Goal: Task Accomplishment & Management: Manage account settings

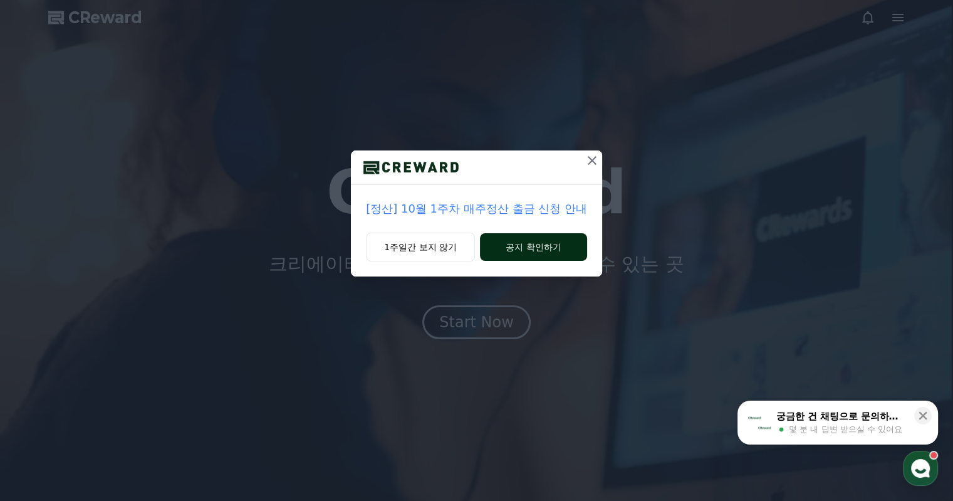
click at [503, 246] on button "공지 확인하기" at bounding box center [533, 247] width 107 height 28
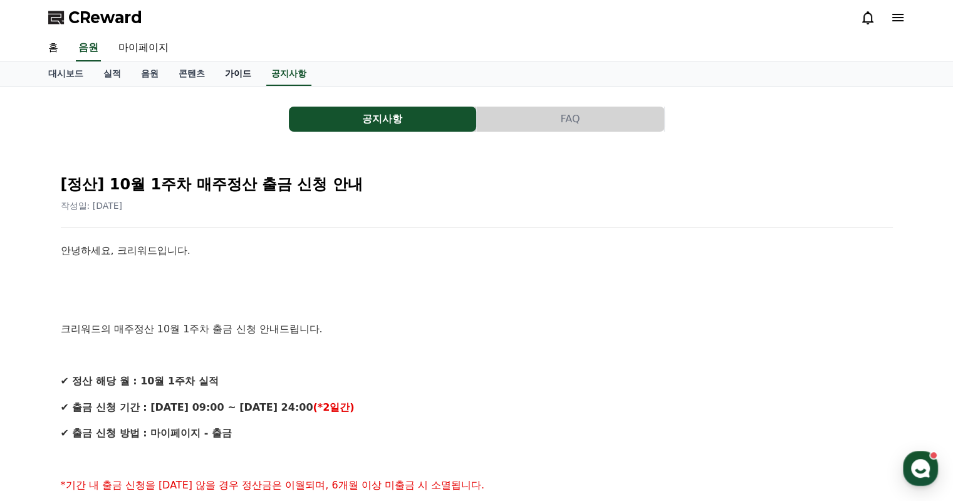
click at [244, 75] on link "가이드" at bounding box center [238, 74] width 46 height 24
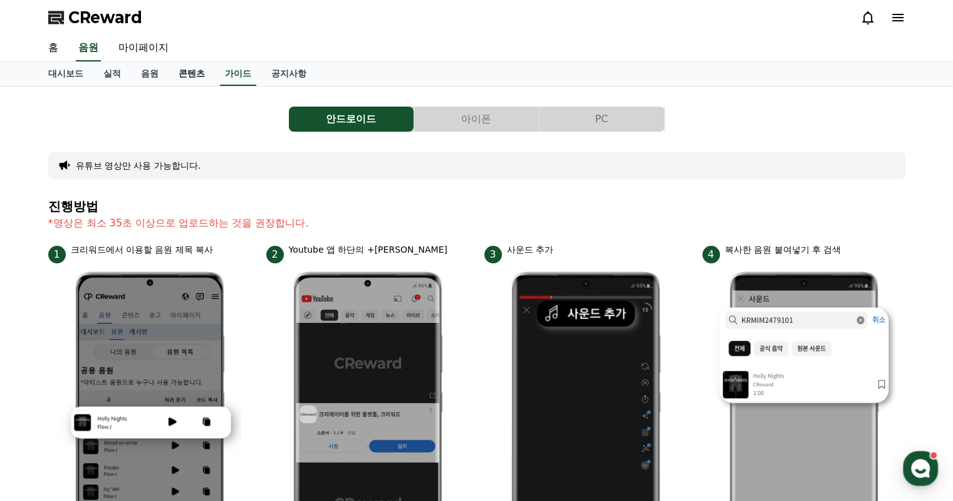
click at [192, 74] on link "콘텐츠" at bounding box center [192, 74] width 46 height 24
click at [135, 50] on link "마이페이지" at bounding box center [143, 48] width 70 height 26
select select "**********"
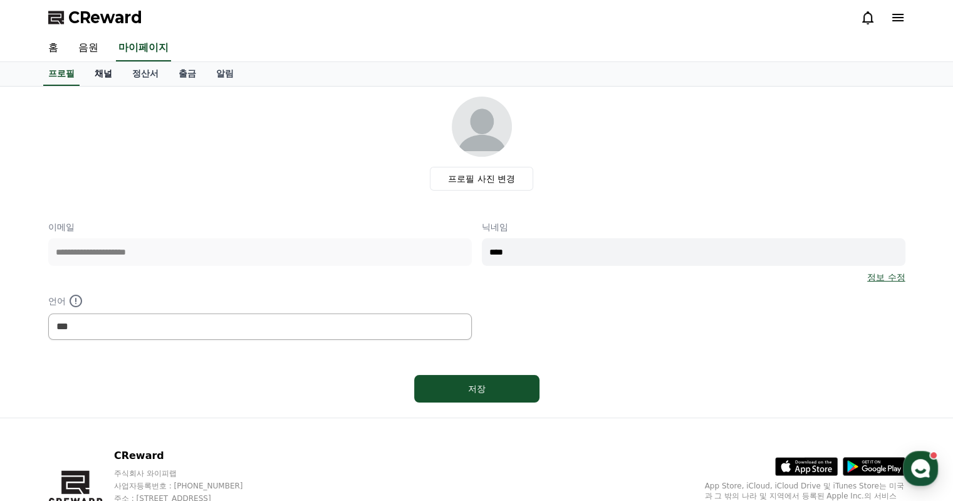
click at [112, 75] on link "채널" at bounding box center [104, 74] width 38 height 24
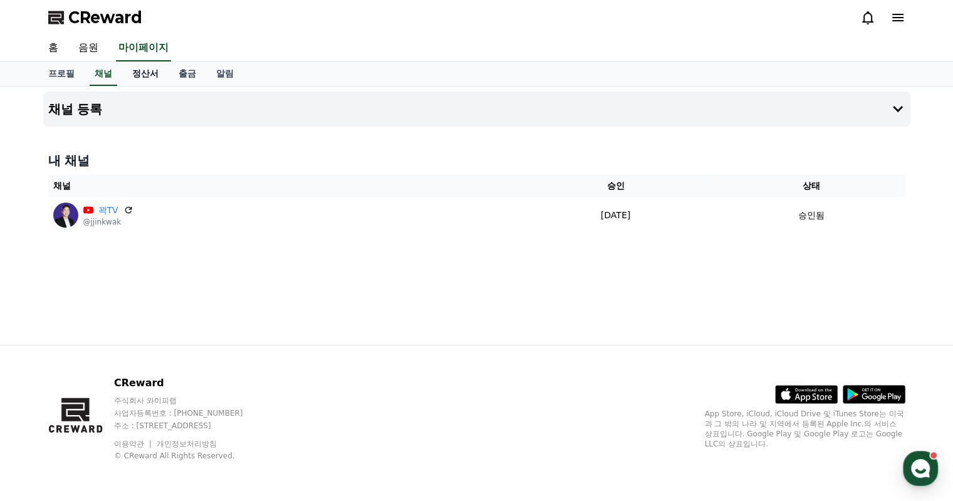
click at [139, 70] on link "정산서" at bounding box center [145, 74] width 46 height 24
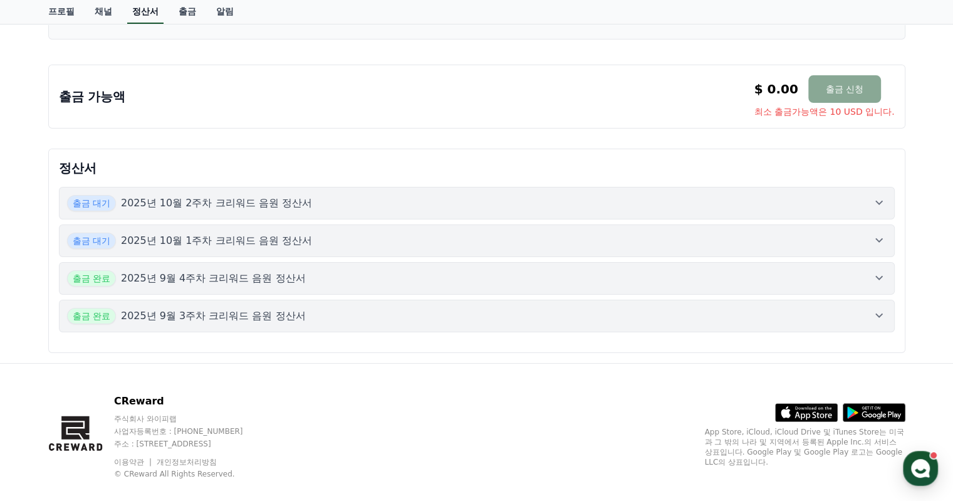
scroll to position [236, 0]
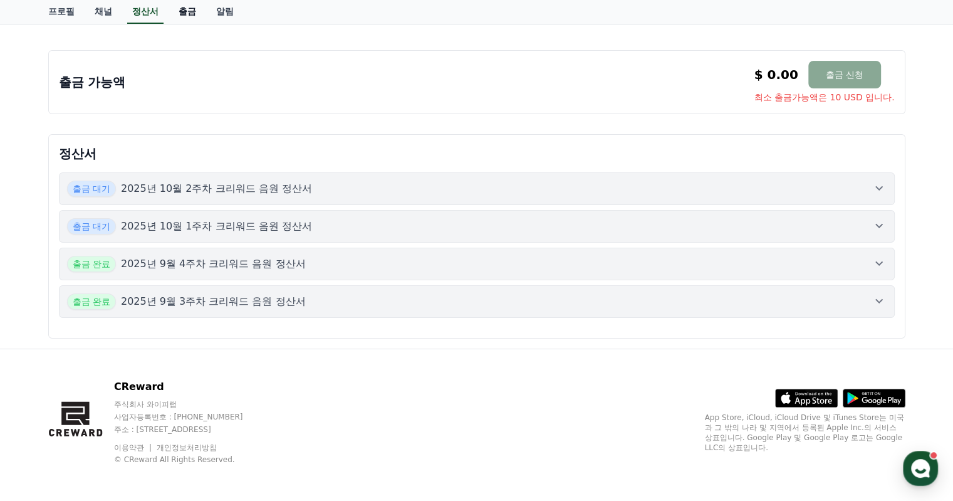
click at [189, 14] on link "출금" at bounding box center [188, 12] width 38 height 24
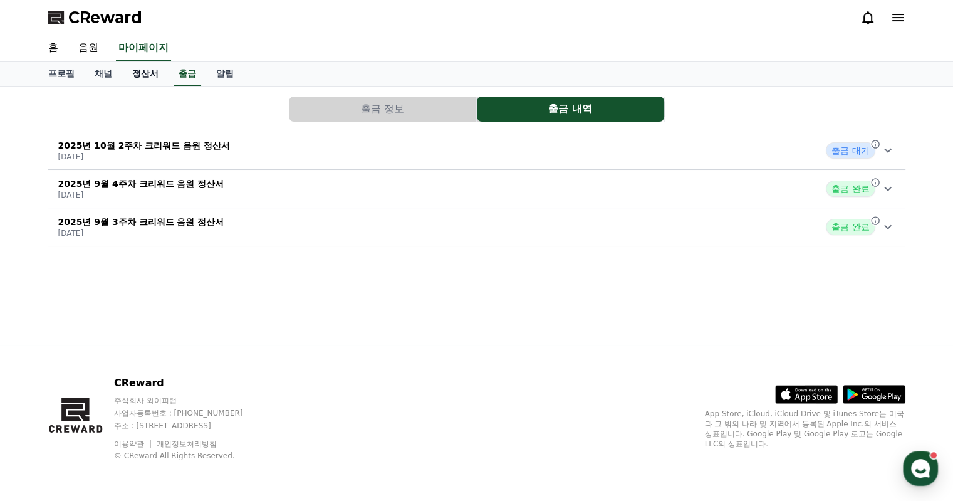
click at [158, 73] on link "정산서" at bounding box center [145, 74] width 46 height 24
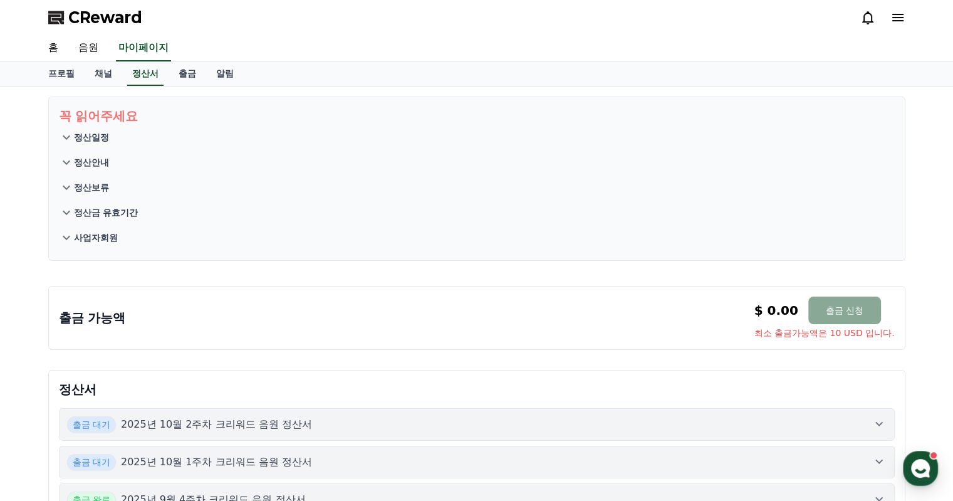
click at [112, 162] on button "정산안내" at bounding box center [477, 162] width 836 height 25
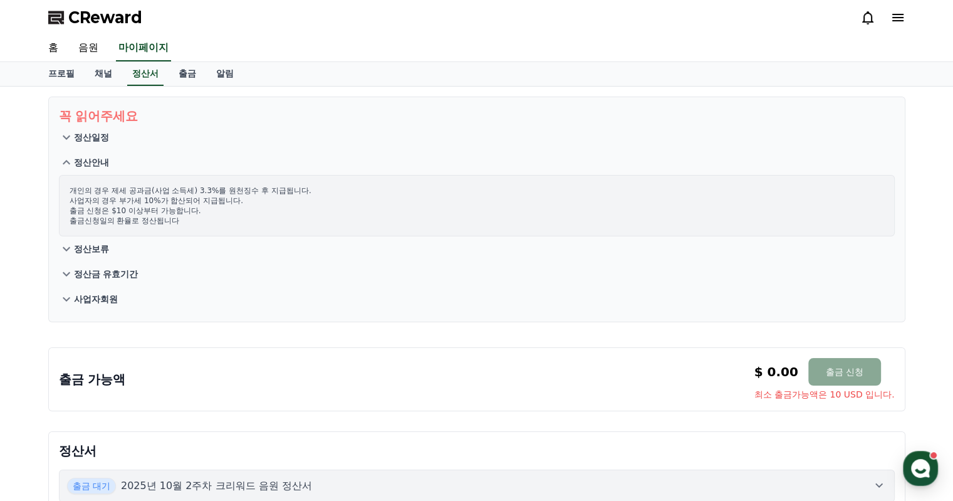
click at [103, 255] on button "정산보류" at bounding box center [477, 248] width 836 height 25
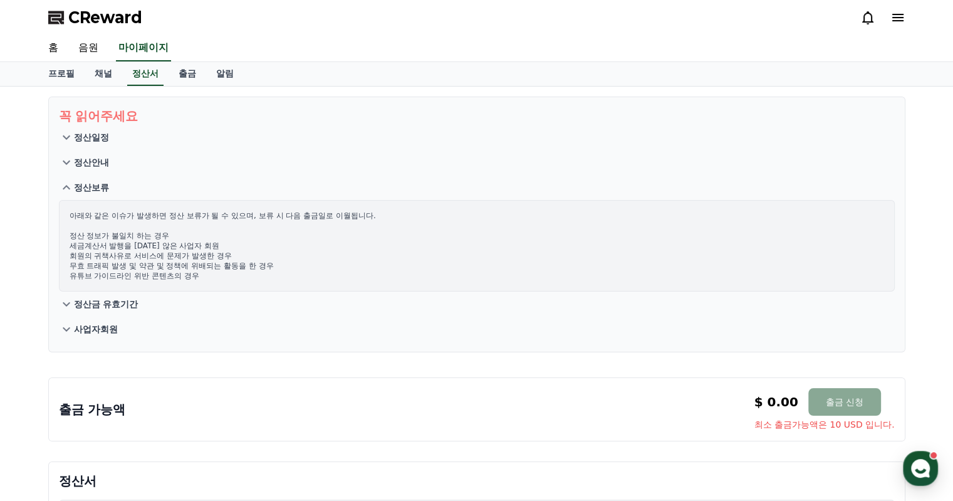
click at [100, 303] on p "정산금 유효기간" at bounding box center [106, 304] width 65 height 13
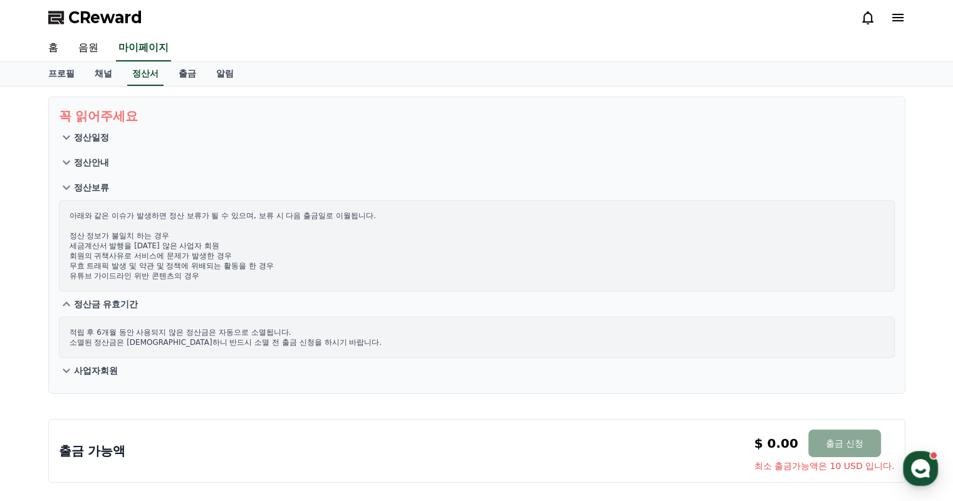
click at [103, 364] on p "사업자회원" at bounding box center [96, 370] width 44 height 13
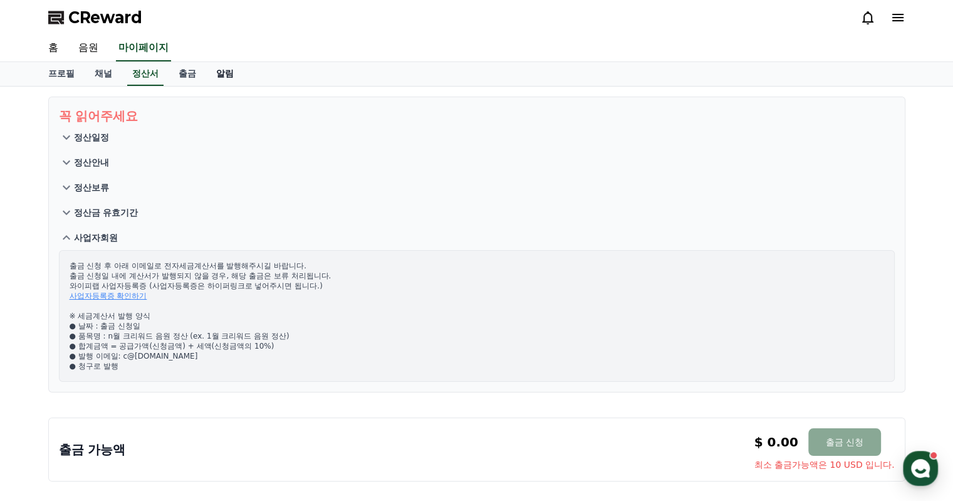
click at [211, 70] on link "알림" at bounding box center [225, 74] width 38 height 24
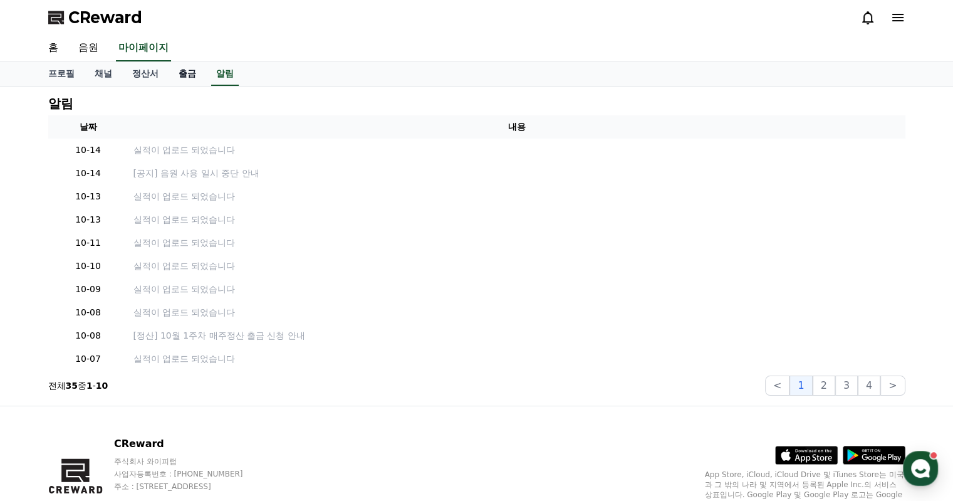
click at [189, 70] on link "출금" at bounding box center [188, 74] width 38 height 24
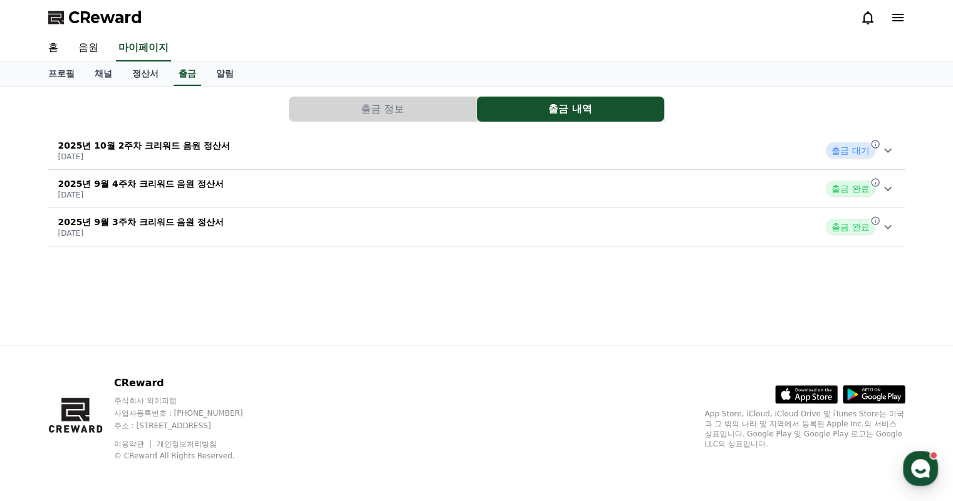
click at [303, 153] on div "2025년 10월 2주차 크리워드 음원 정산서 [DATE] 출금 대기" at bounding box center [476, 150] width 857 height 33
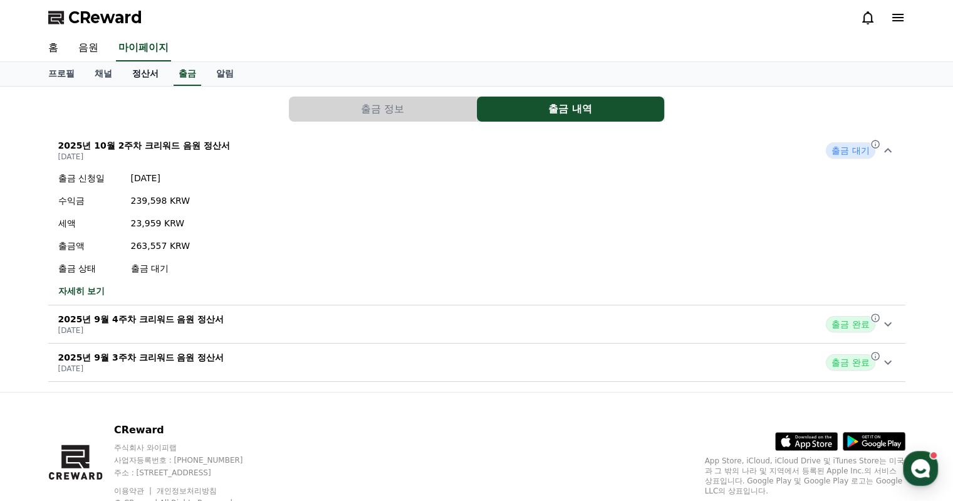
click at [157, 76] on link "정산서" at bounding box center [145, 74] width 46 height 24
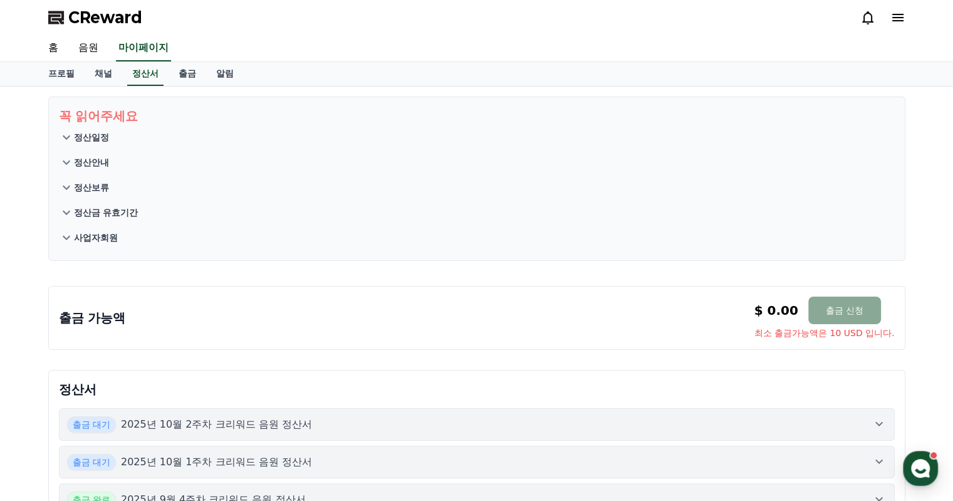
click at [75, 233] on p "사업자회원" at bounding box center [96, 237] width 44 height 13
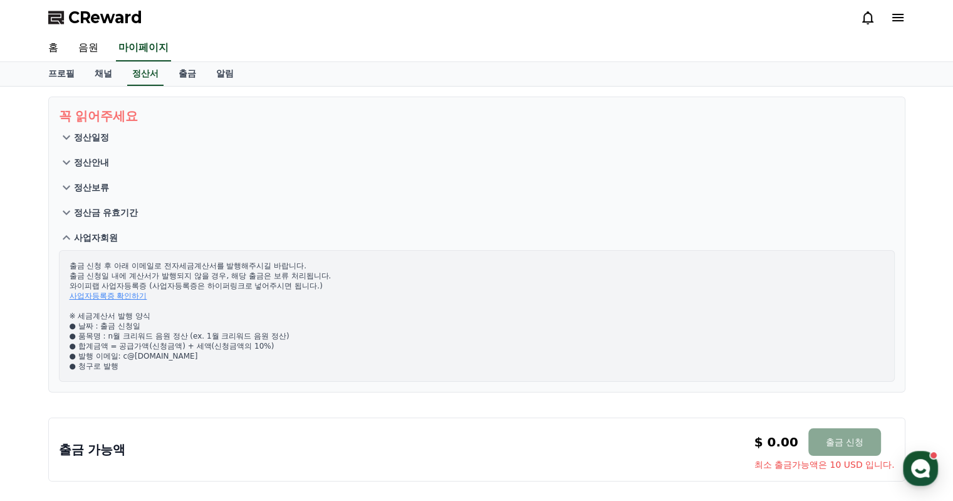
click at [128, 298] on link "사업자등록증 확인하기" at bounding box center [109, 295] width 78 height 9
click at [178, 76] on link "출금" at bounding box center [188, 74] width 38 height 24
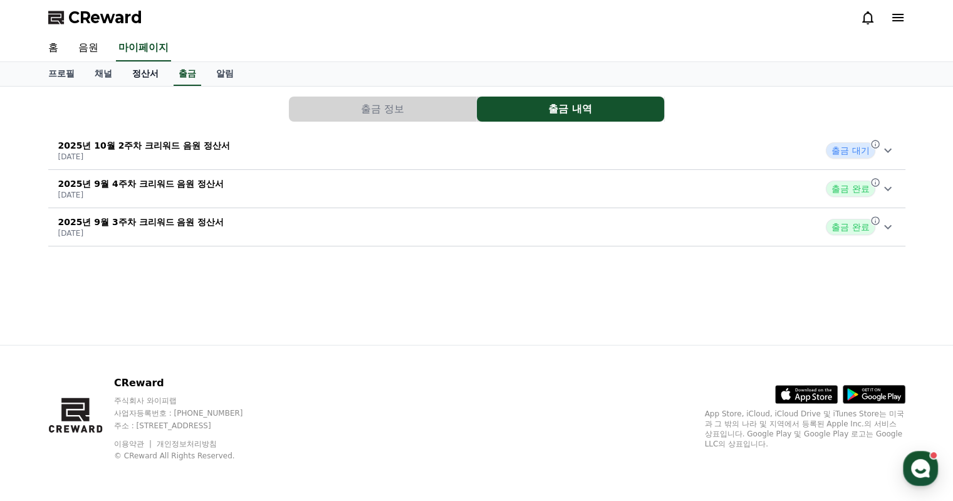
click at [149, 67] on link "정산서" at bounding box center [145, 74] width 46 height 24
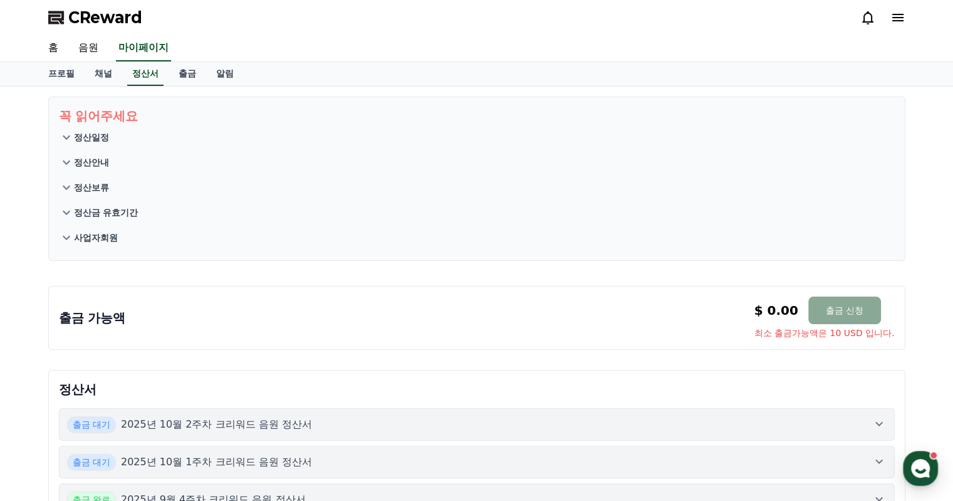
click at [90, 138] on p "정산일정" at bounding box center [91, 137] width 35 height 13
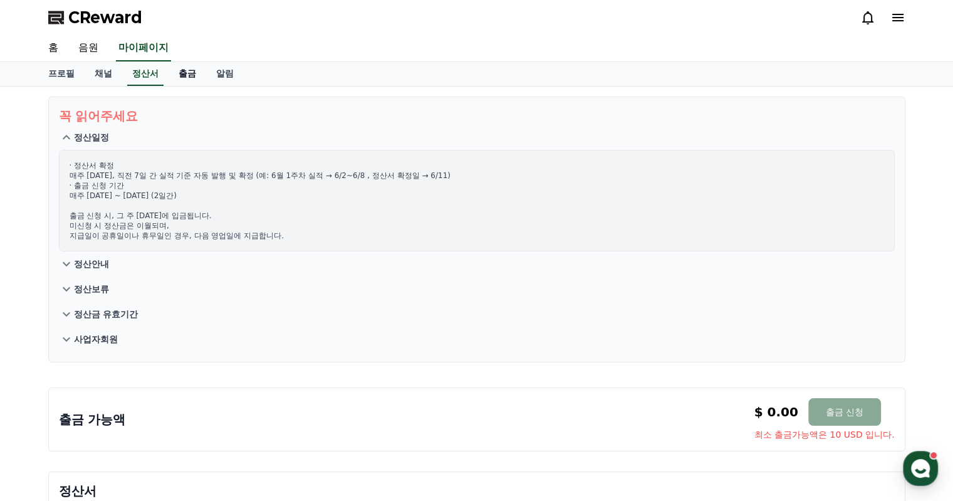
click at [192, 76] on link "출금" at bounding box center [188, 74] width 38 height 24
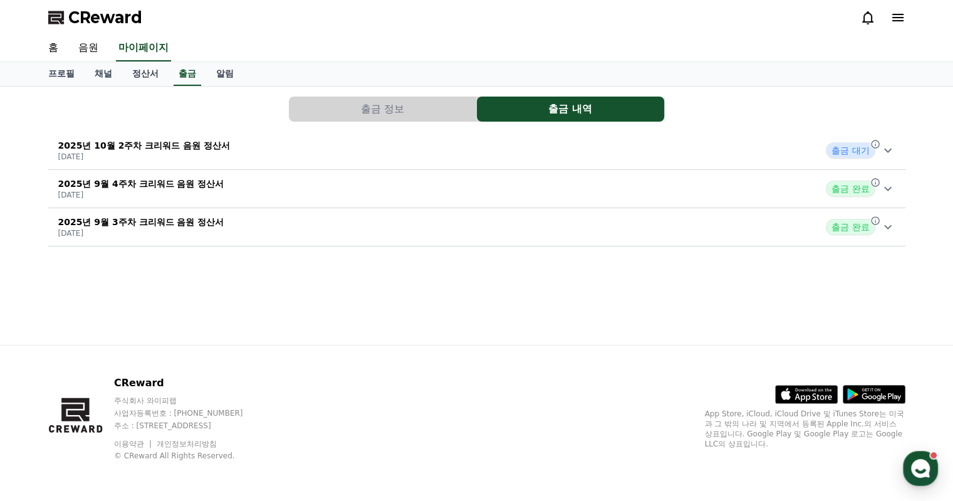
click at [216, 146] on p "2025년 10월 2주차 크리워드 음원 정산서" at bounding box center [144, 145] width 172 height 13
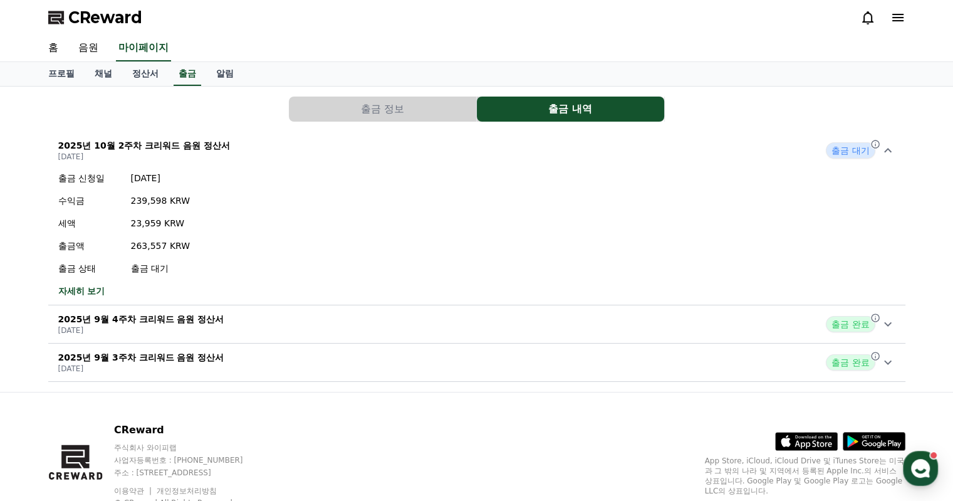
drag, startPoint x: 130, startPoint y: 201, endPoint x: 159, endPoint y: 200, distance: 29.5
click at [159, 200] on div "출금 신청일 [DATE] 수익금 239,598 KRW 세액 23,959 KRW 출금액 263,557 KRW 출금 상태 출금 대기" at bounding box center [124, 223] width 132 height 103
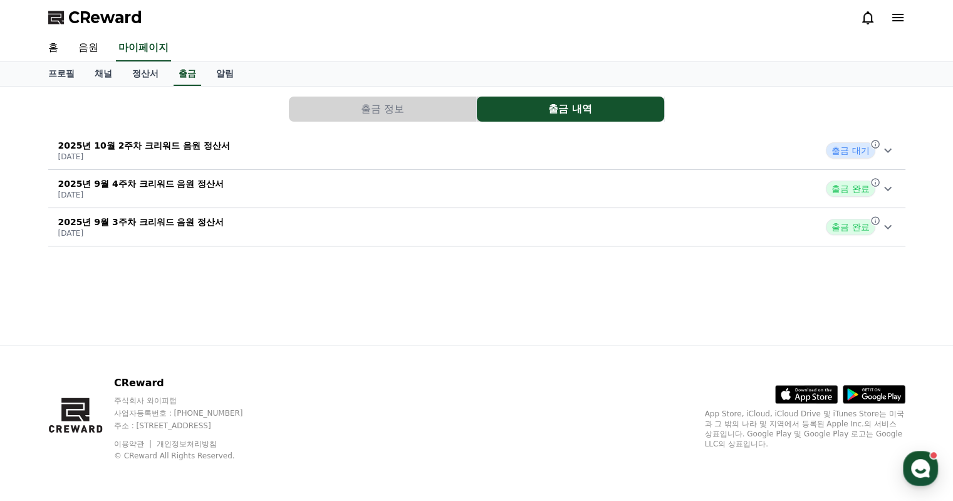
click at [214, 148] on p "2025년 10월 2주차 크리워드 음원 정산서" at bounding box center [144, 145] width 172 height 13
